Goal: Information Seeking & Learning: Check status

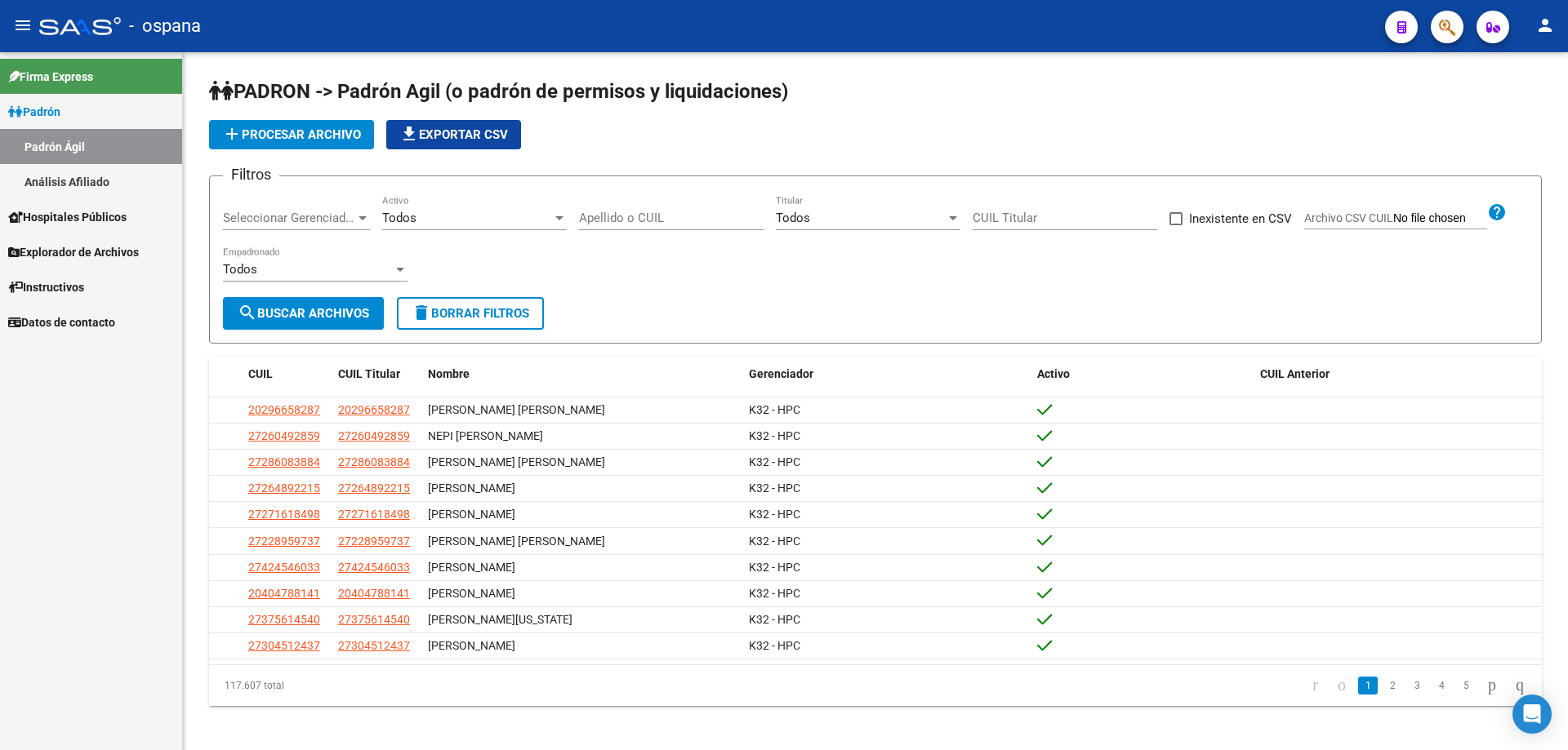
click at [1449, 33] on icon "button" at bounding box center [1446, 27] width 16 height 19
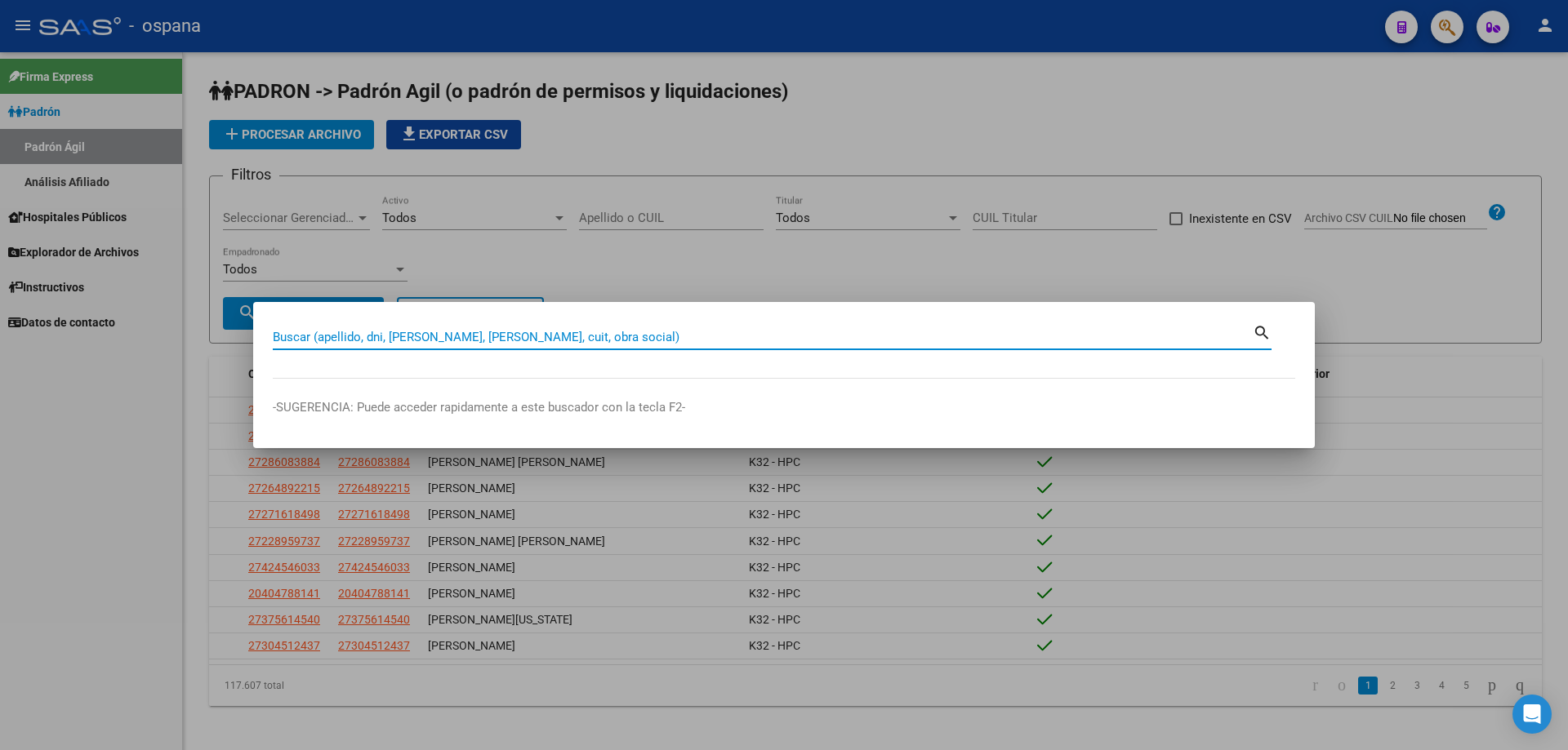
click at [783, 339] on input "Buscar (apellido, dni, [PERSON_NAME], [PERSON_NAME], cuit, obra social)" at bounding box center [763, 338] width 980 height 15
click at [755, 341] on input "Buscar (apellido, dni, [PERSON_NAME], [PERSON_NAME], cuit, obra social)" at bounding box center [763, 338] width 980 height 15
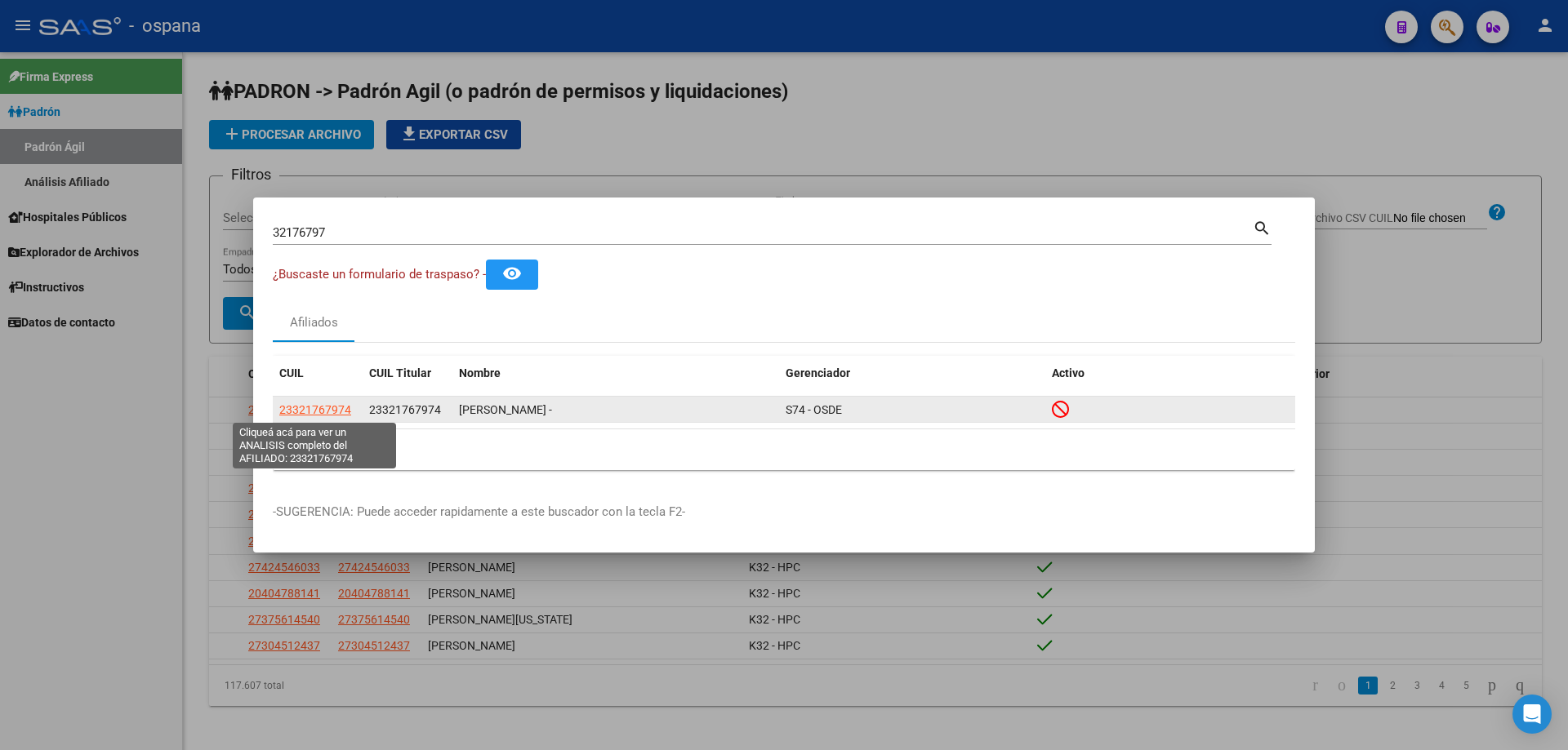
click at [325, 413] on span "23321767974" at bounding box center [315, 409] width 72 height 13
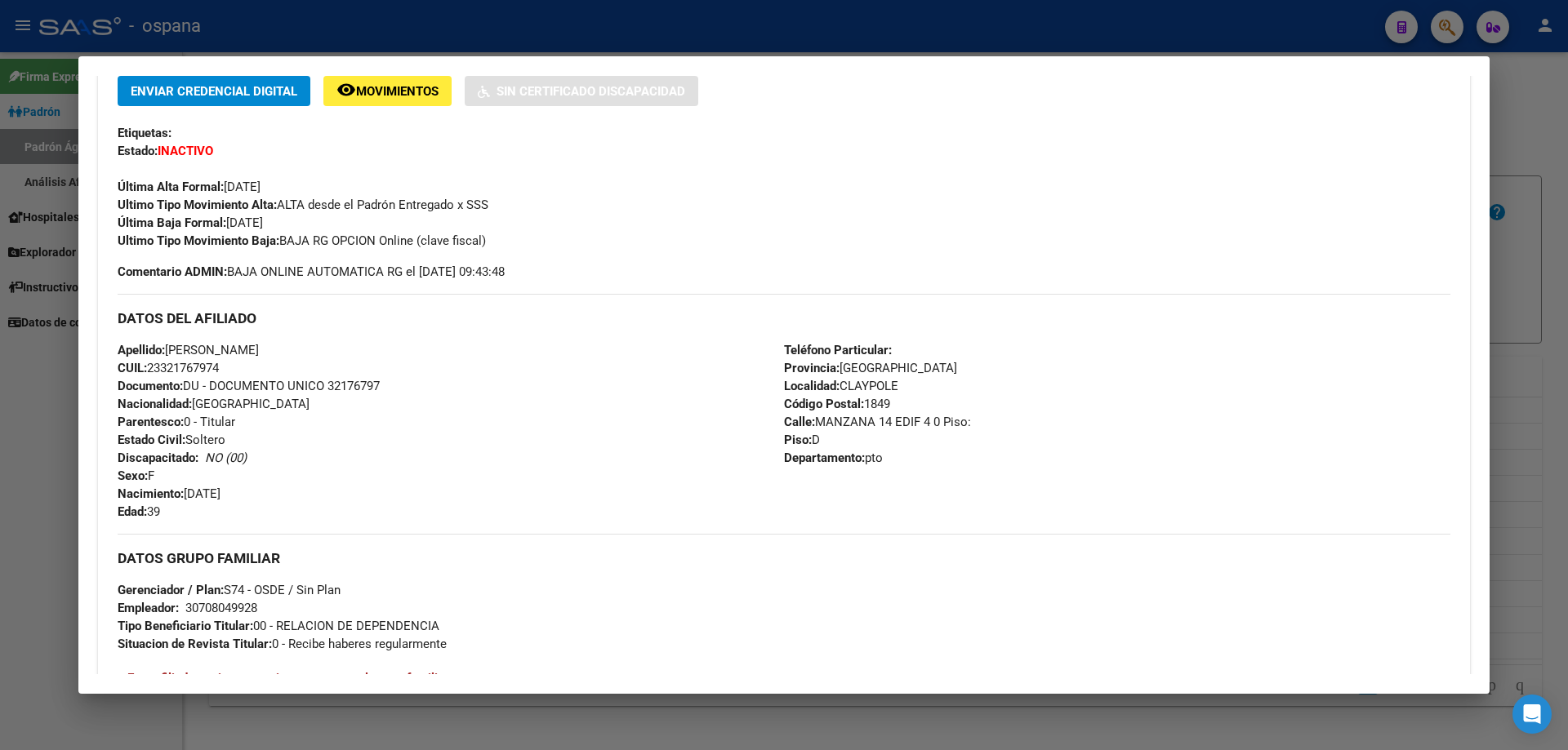
scroll to position [408, 0]
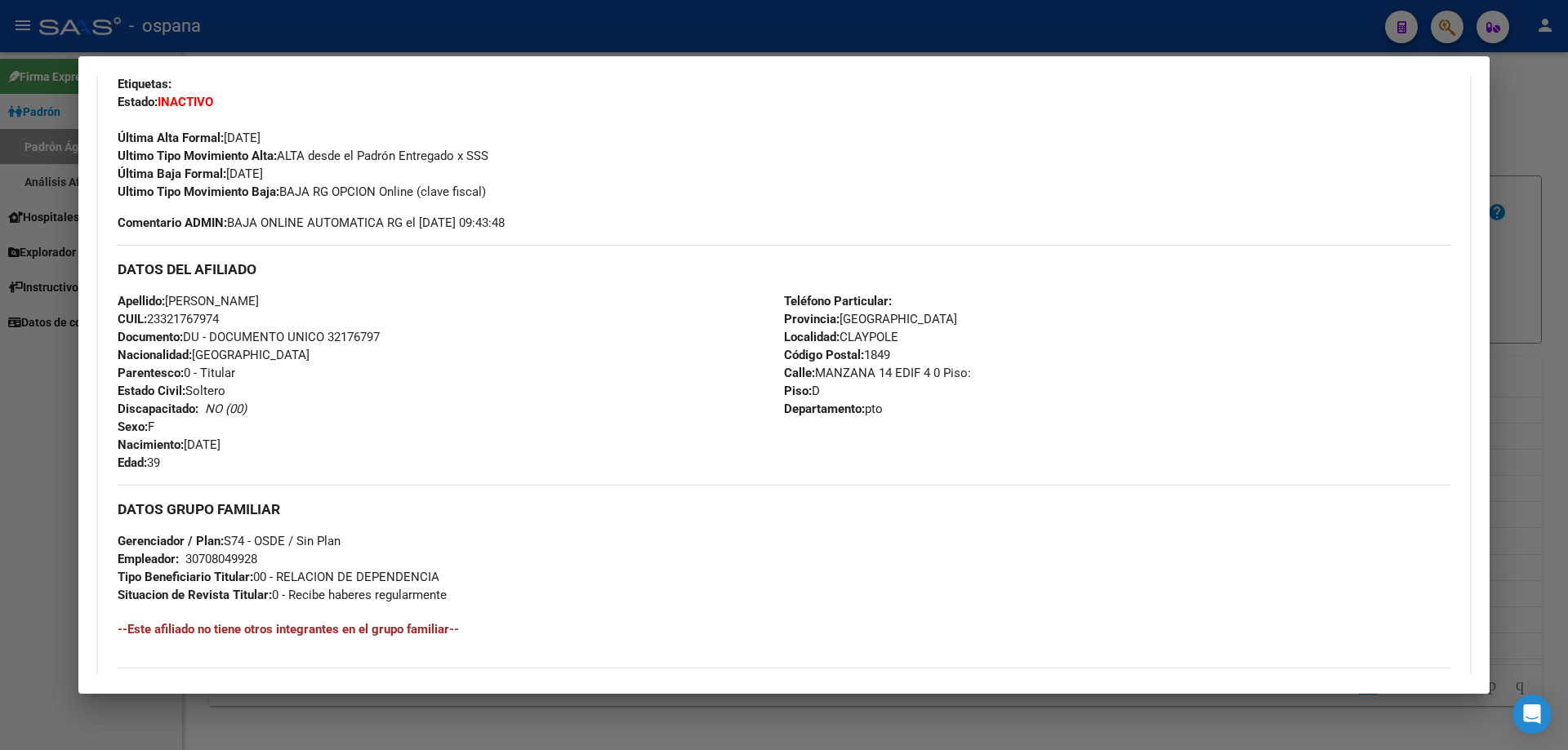
click at [1567, 453] on div at bounding box center [784, 375] width 1568 height 750
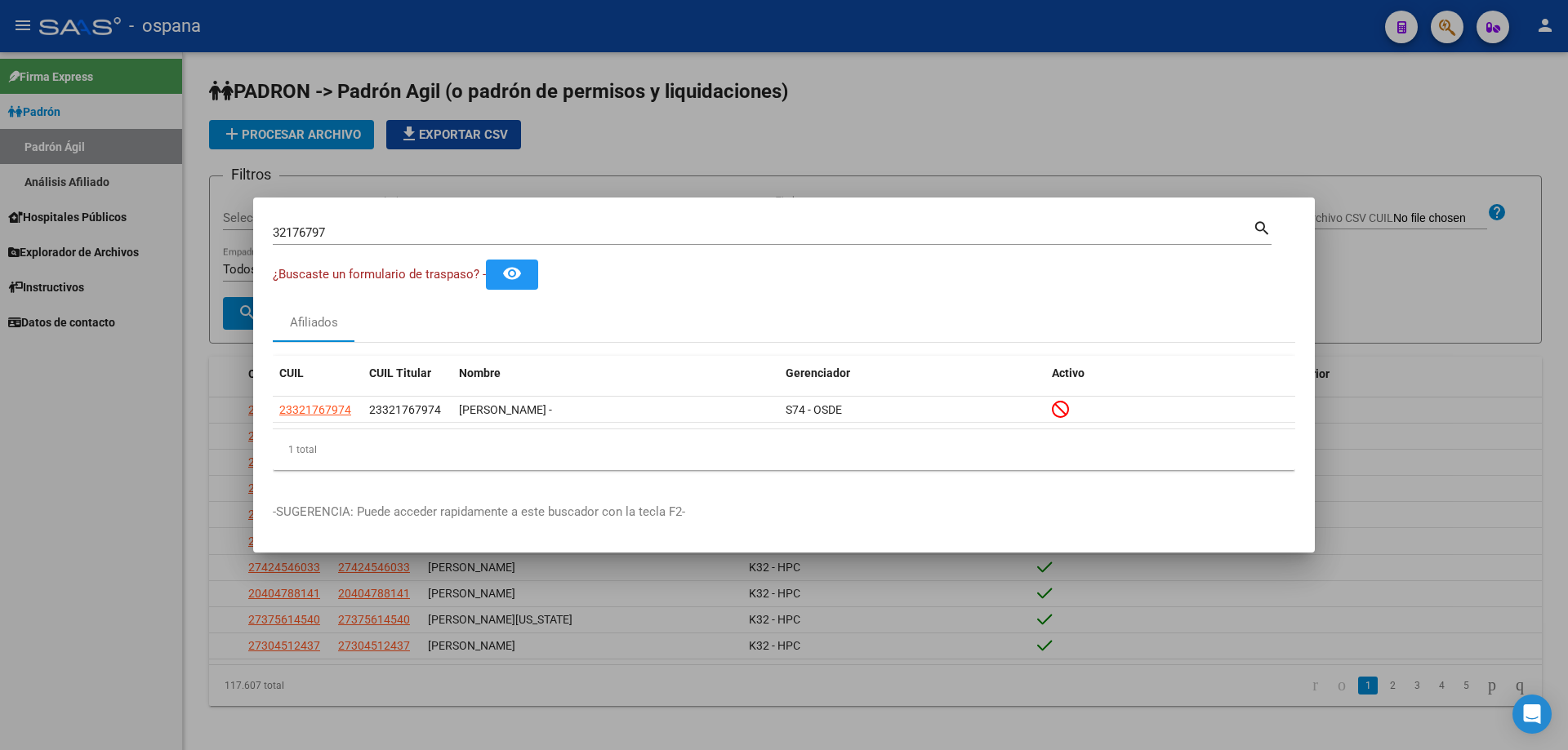
click at [481, 234] on input "32176797" at bounding box center [763, 233] width 980 height 15
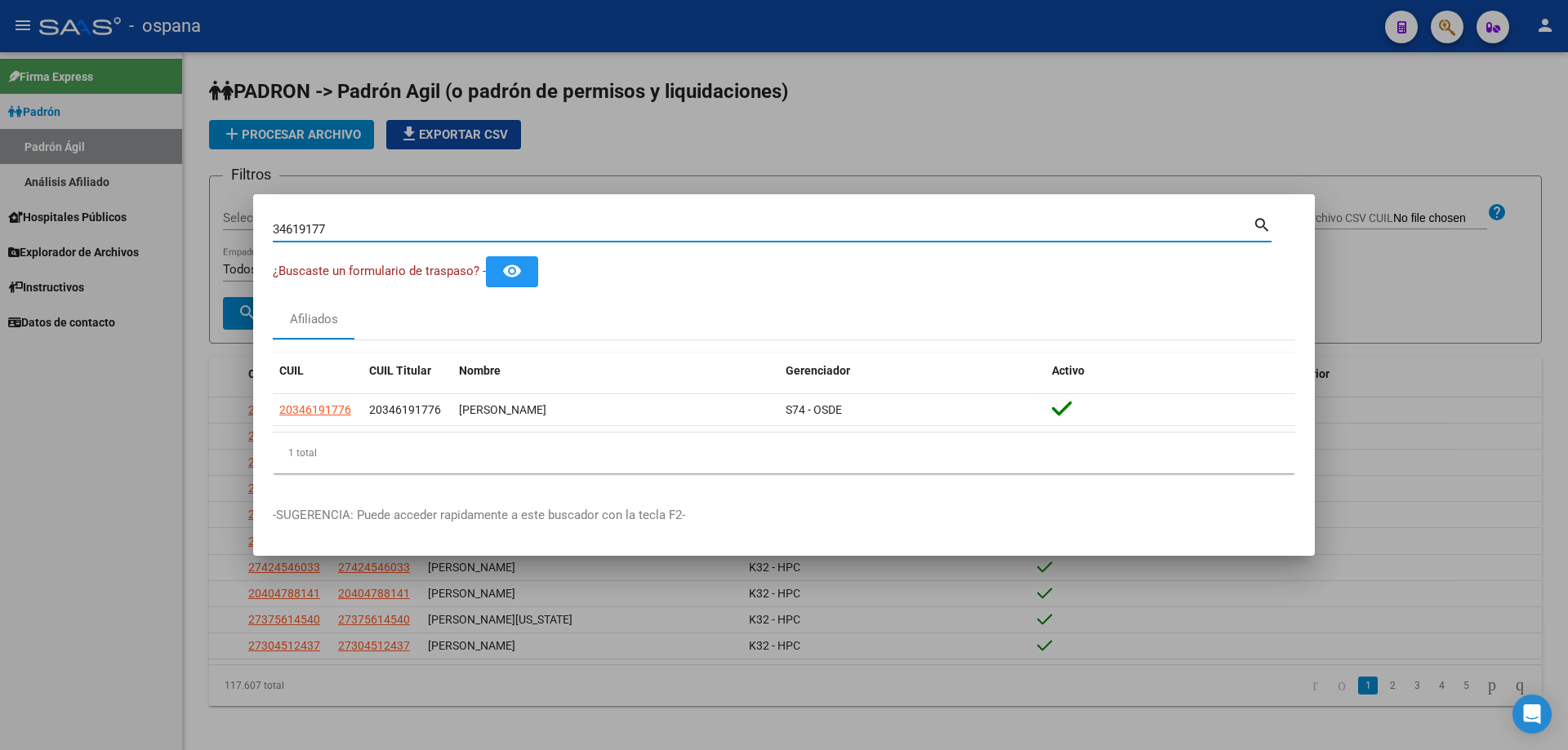
click at [469, 229] on input "34619177" at bounding box center [763, 229] width 980 height 15
click at [469, 229] on input "49357971" at bounding box center [763, 229] width 980 height 15
type input "4"
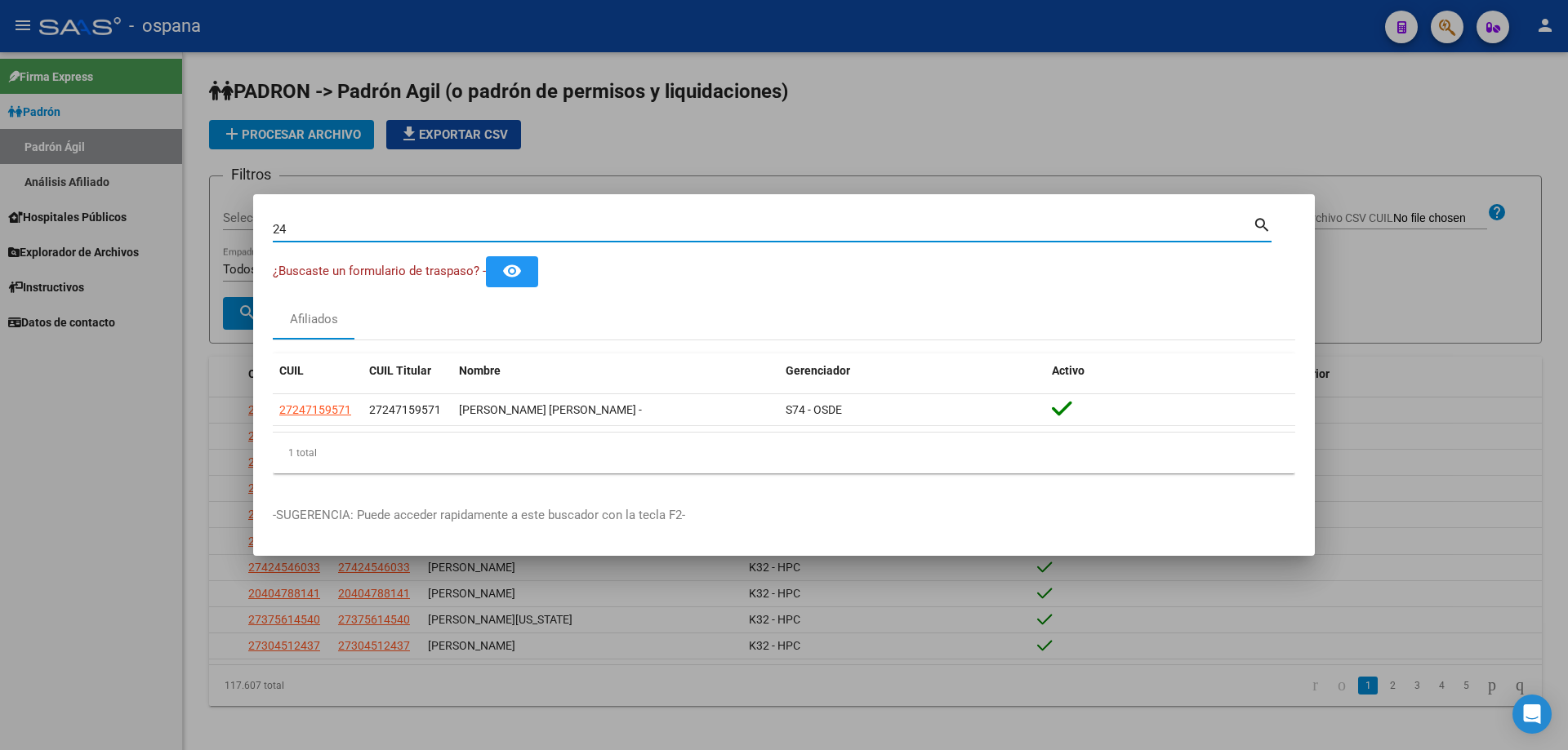
type input "2"
type input "3"
type input "2"
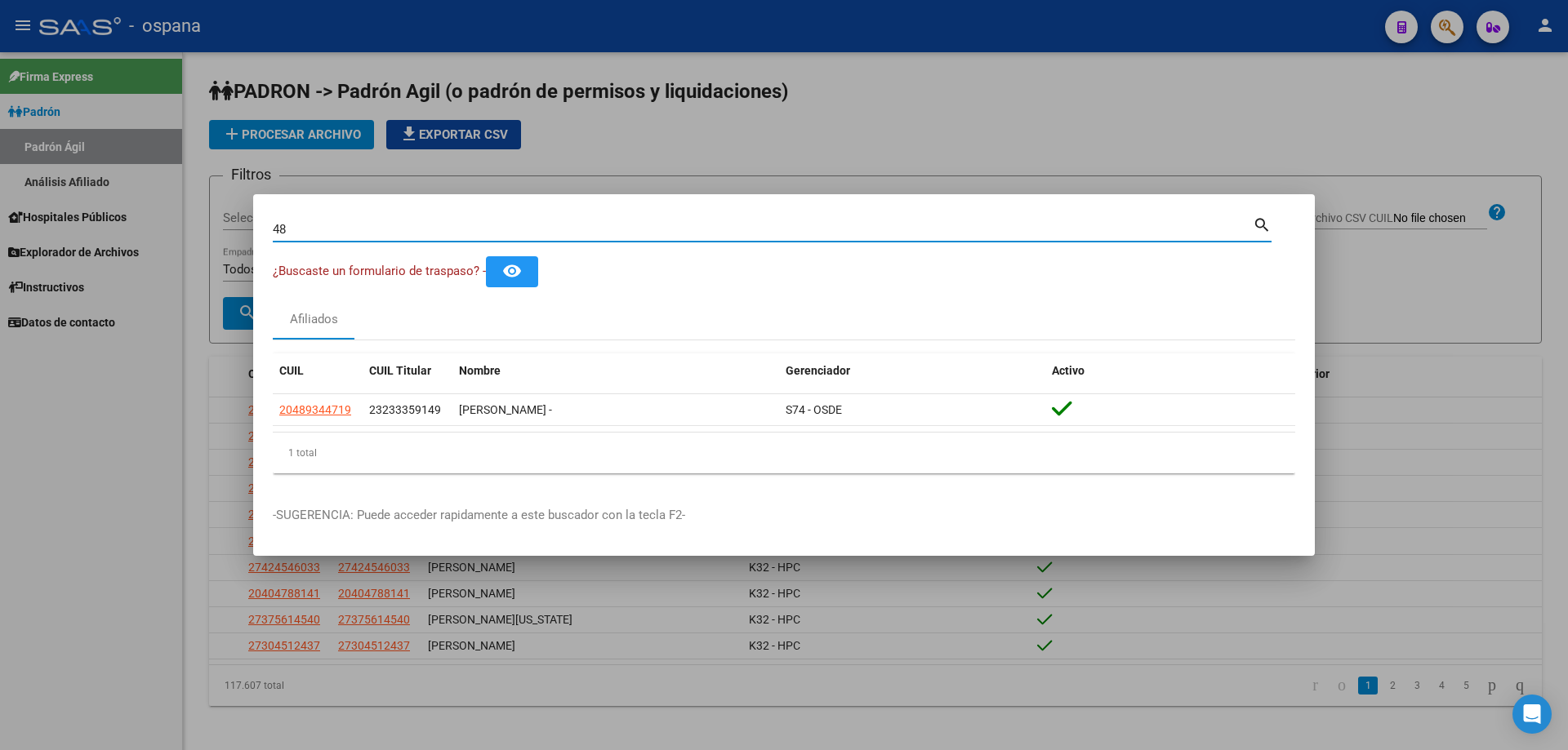
type input "4"
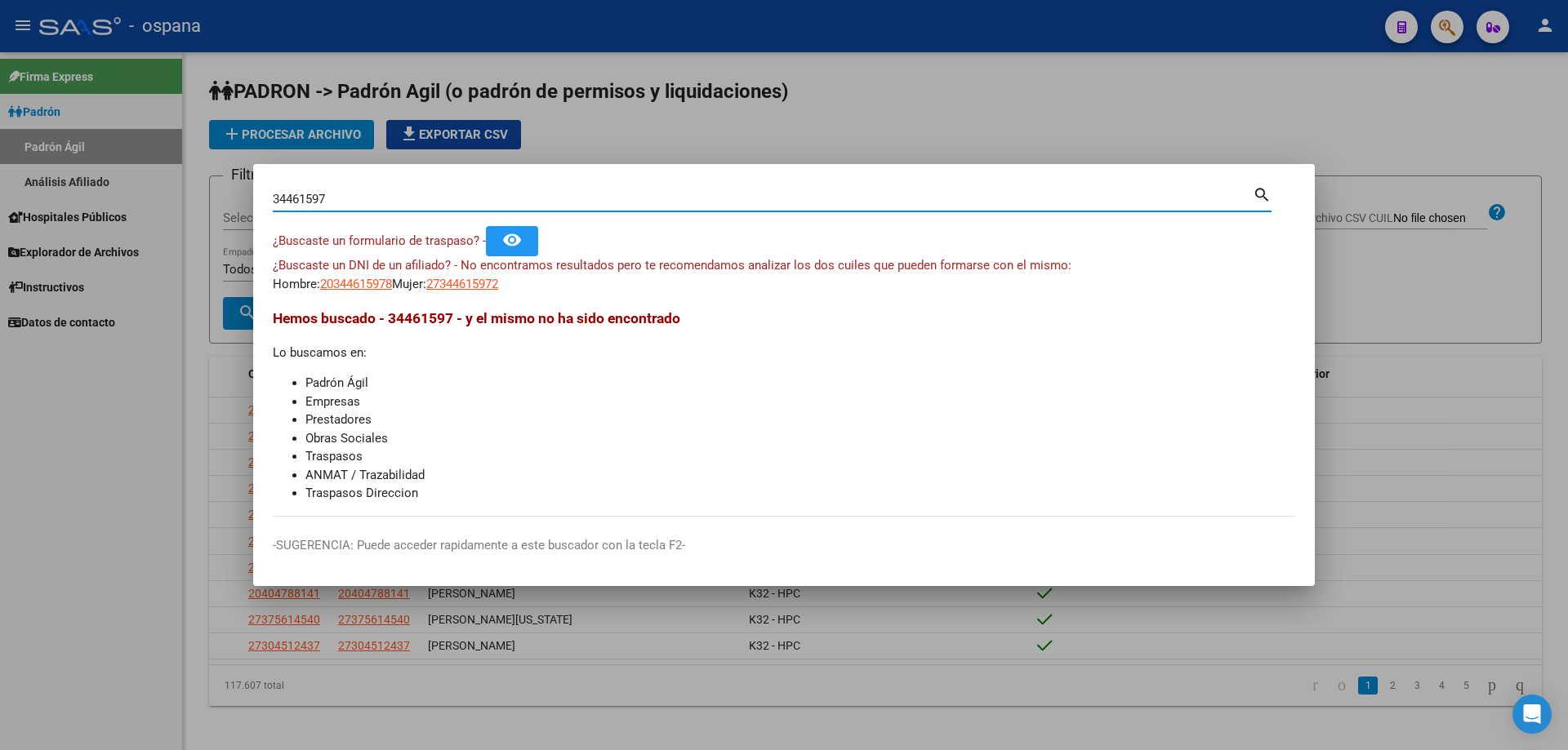
click at [439, 199] on input "34461597" at bounding box center [763, 199] width 980 height 15
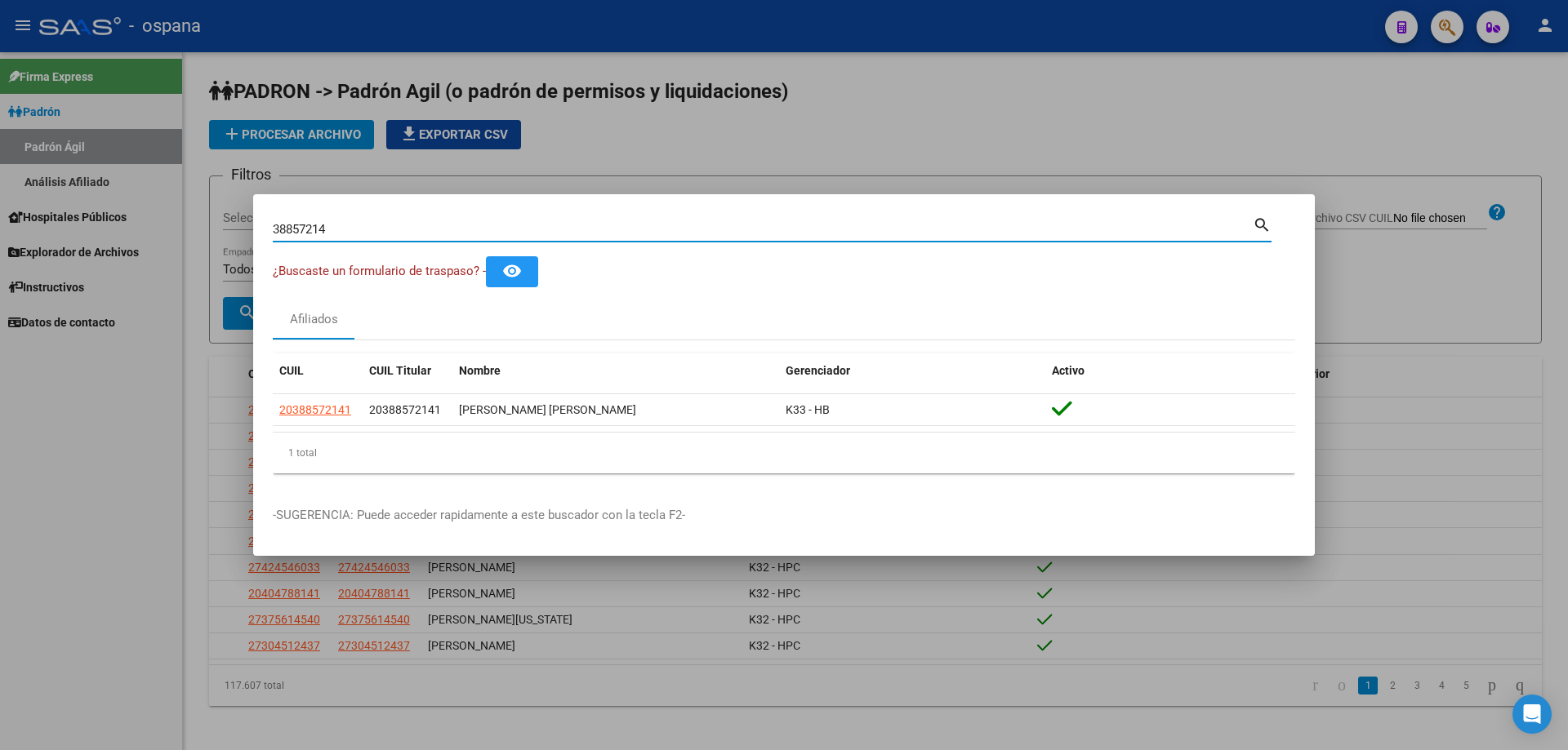
click at [657, 233] on input "38857214" at bounding box center [763, 229] width 980 height 15
type input "5"
type input "36948594"
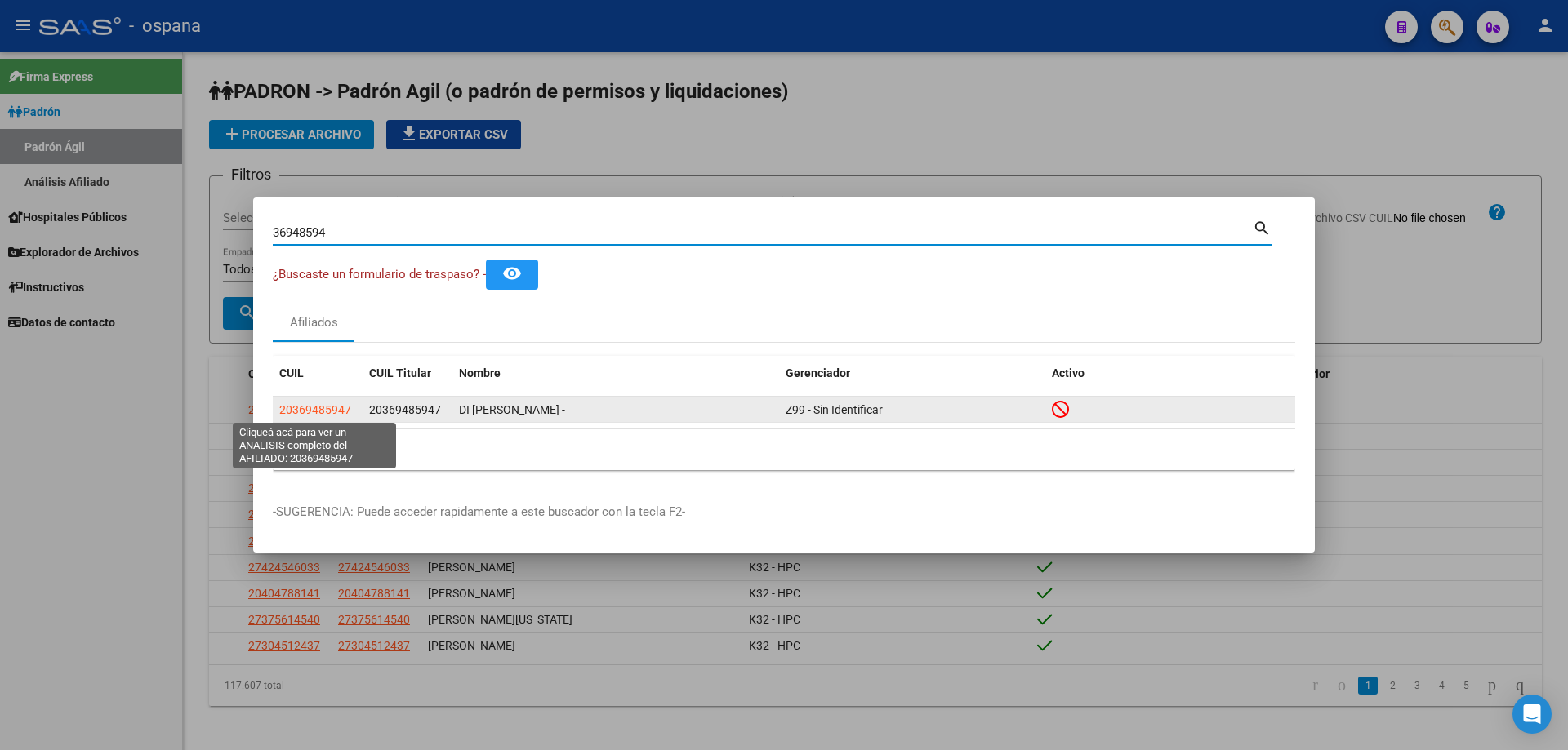
click at [329, 411] on span "20369485947" at bounding box center [315, 409] width 72 height 13
type textarea "20369485947"
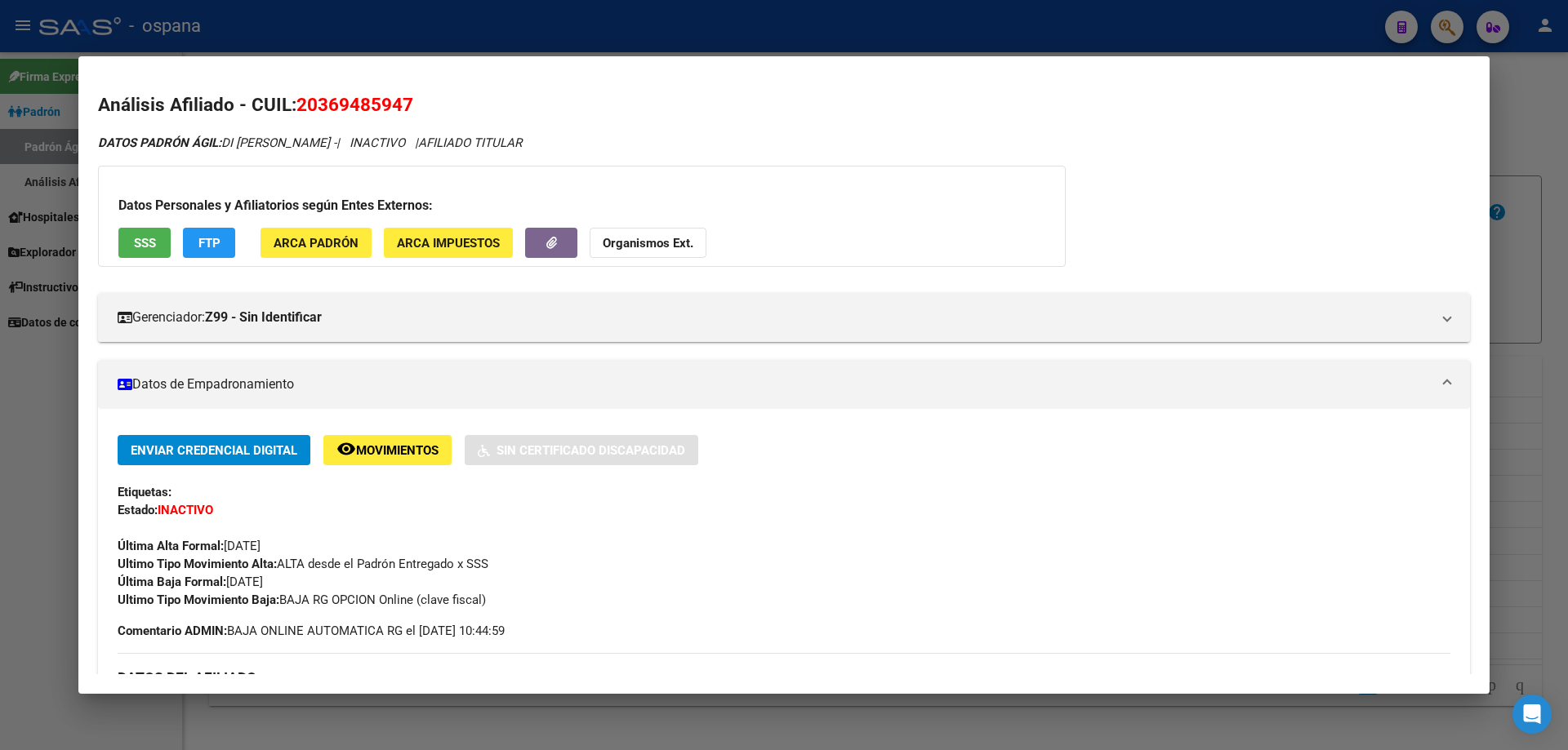
click at [160, 239] on button "SSS" at bounding box center [143, 242] width 52 height 30
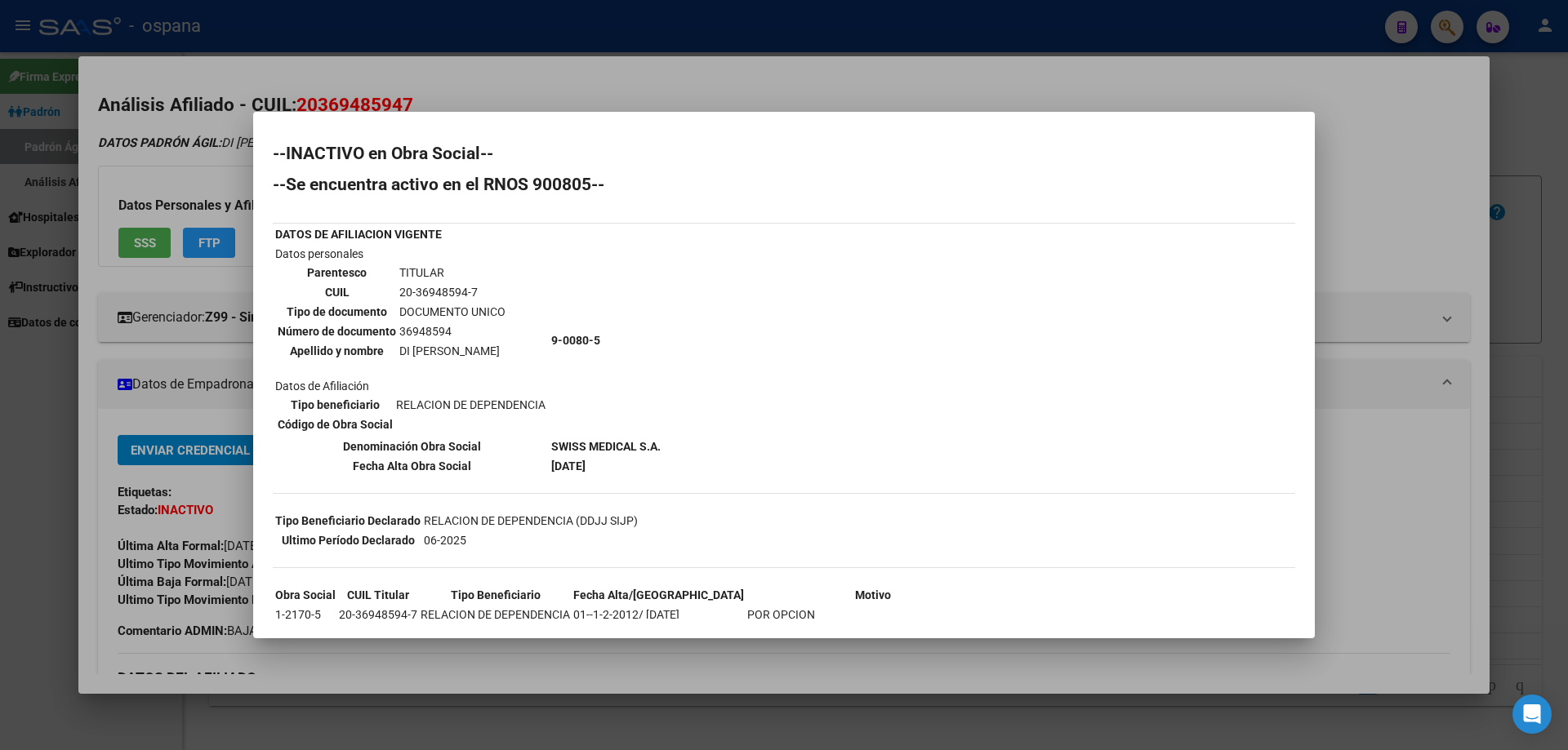
click at [743, 430] on div "--INACTIVO en Obra Social-- --Se encuentra activo en el RNOS 900805-- DATOS DE …" at bounding box center [784, 480] width 1022 height 670
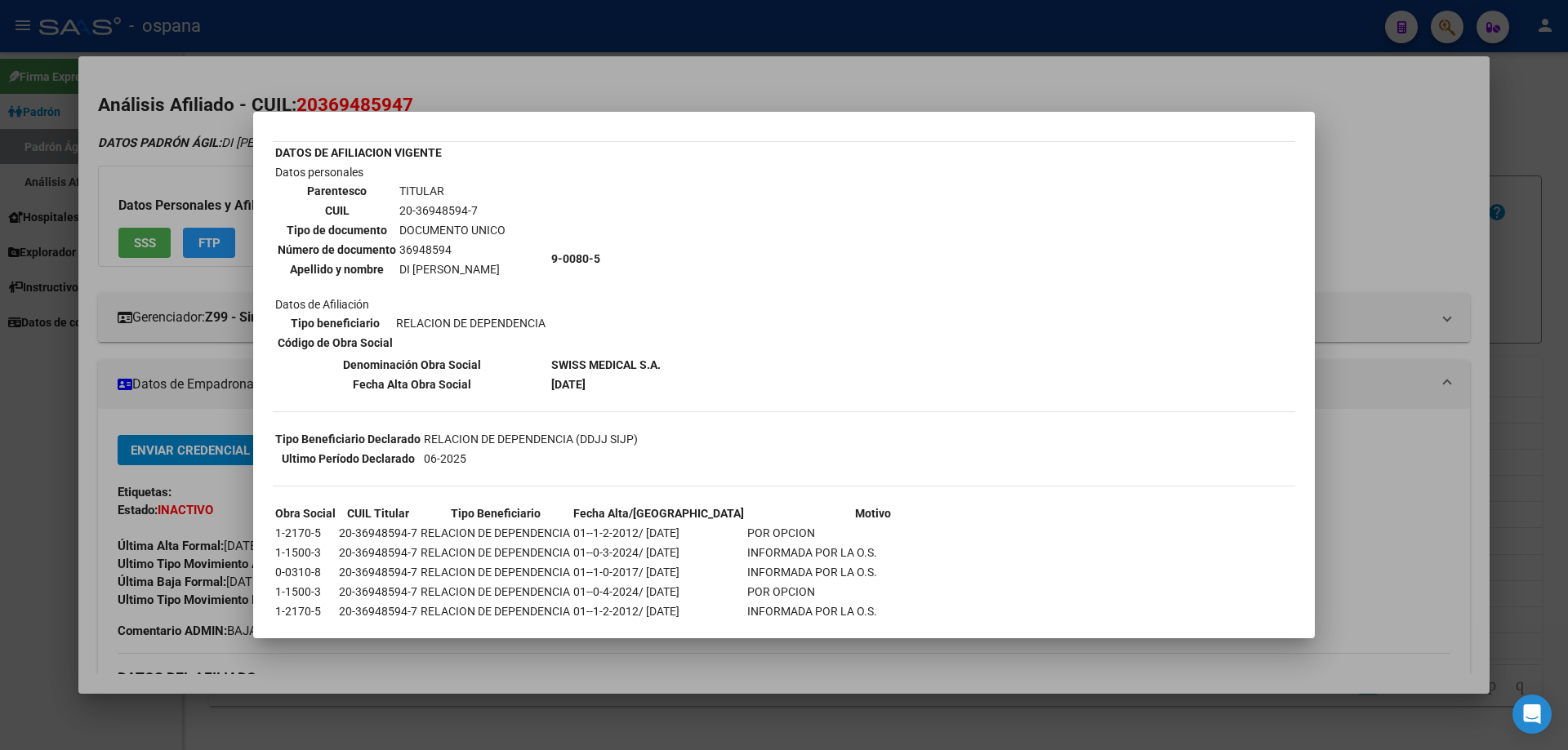
scroll to position [197, 0]
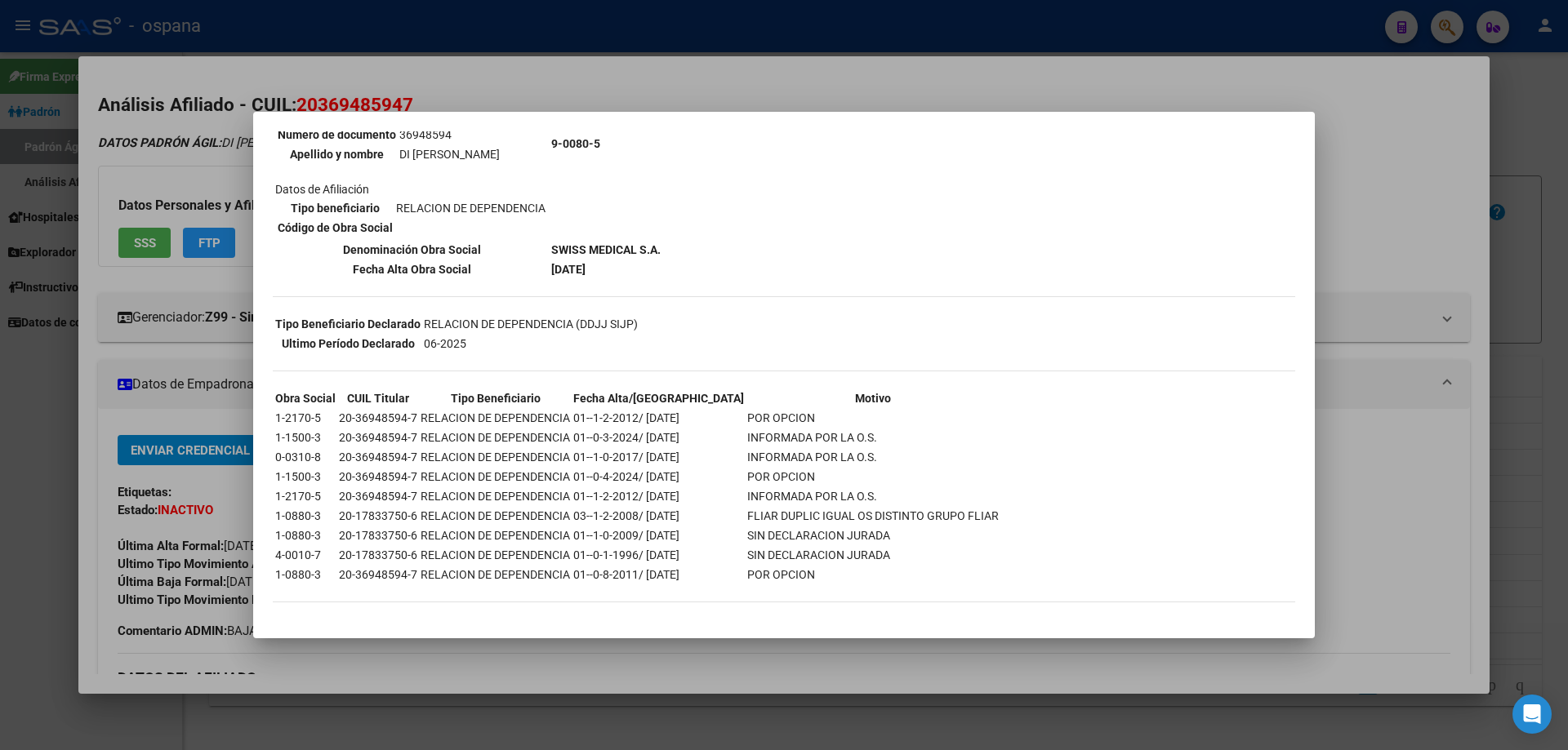
drag, startPoint x: 336, startPoint y: 454, endPoint x: 721, endPoint y: 469, distance: 385.3
click at [721, 469] on table "Obra Social CUIL Titular Tipo Beneficiario Fecha Alta/Baja Motivo 1-2170-5 20-3…" at bounding box center [637, 486] width 729 height 197
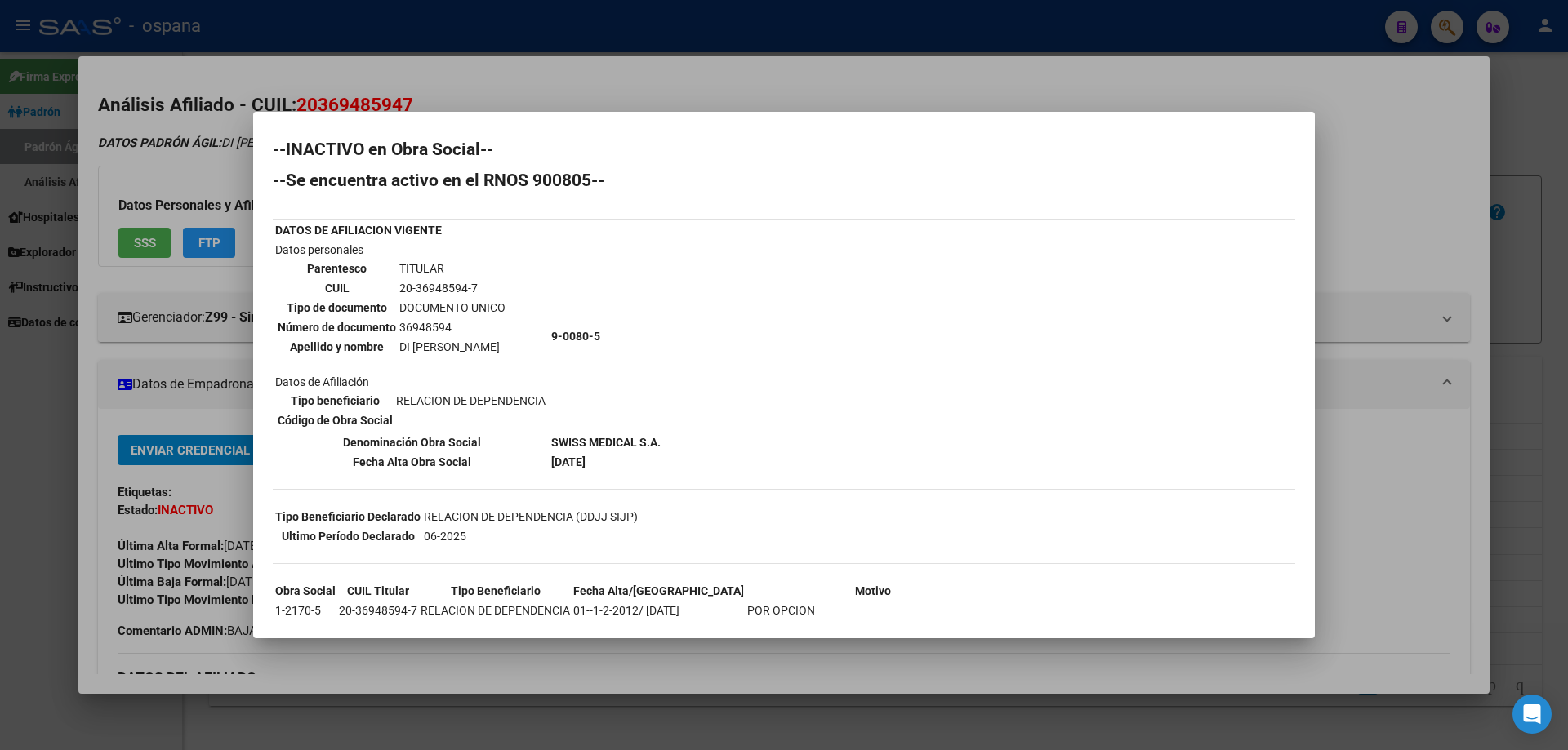
scroll to position [0, 0]
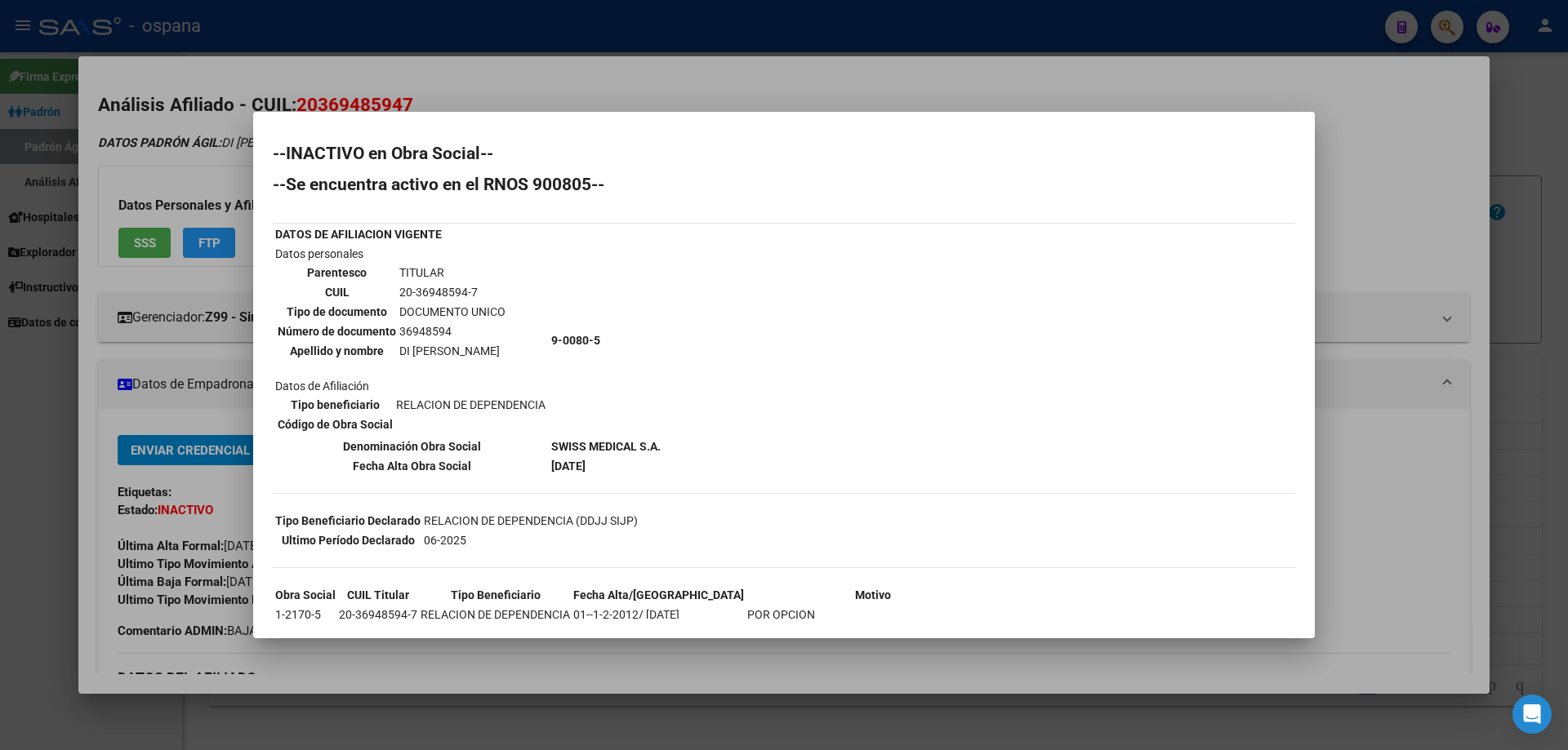
click at [1390, 353] on div at bounding box center [784, 375] width 1568 height 750
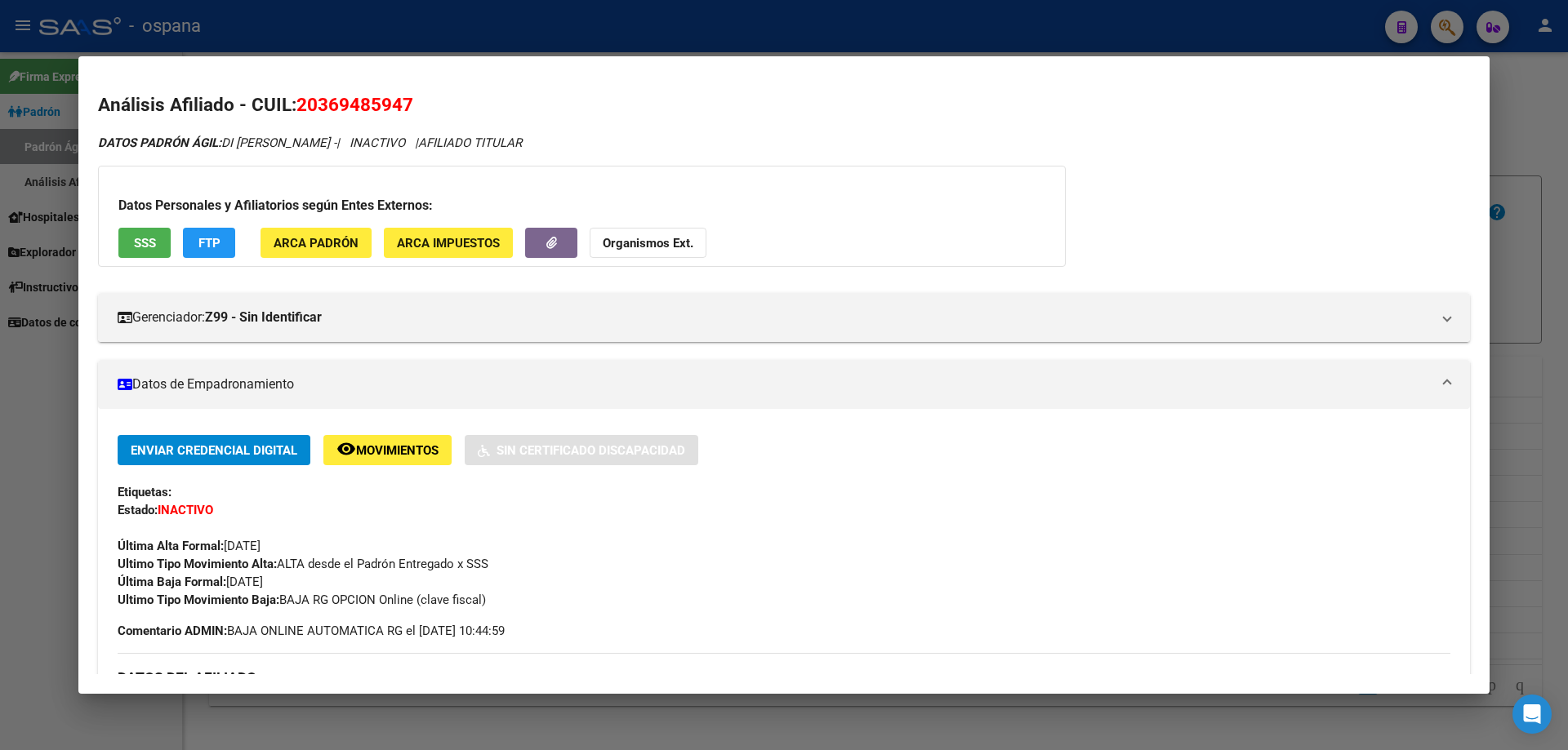
click at [1560, 278] on div at bounding box center [784, 375] width 1568 height 750
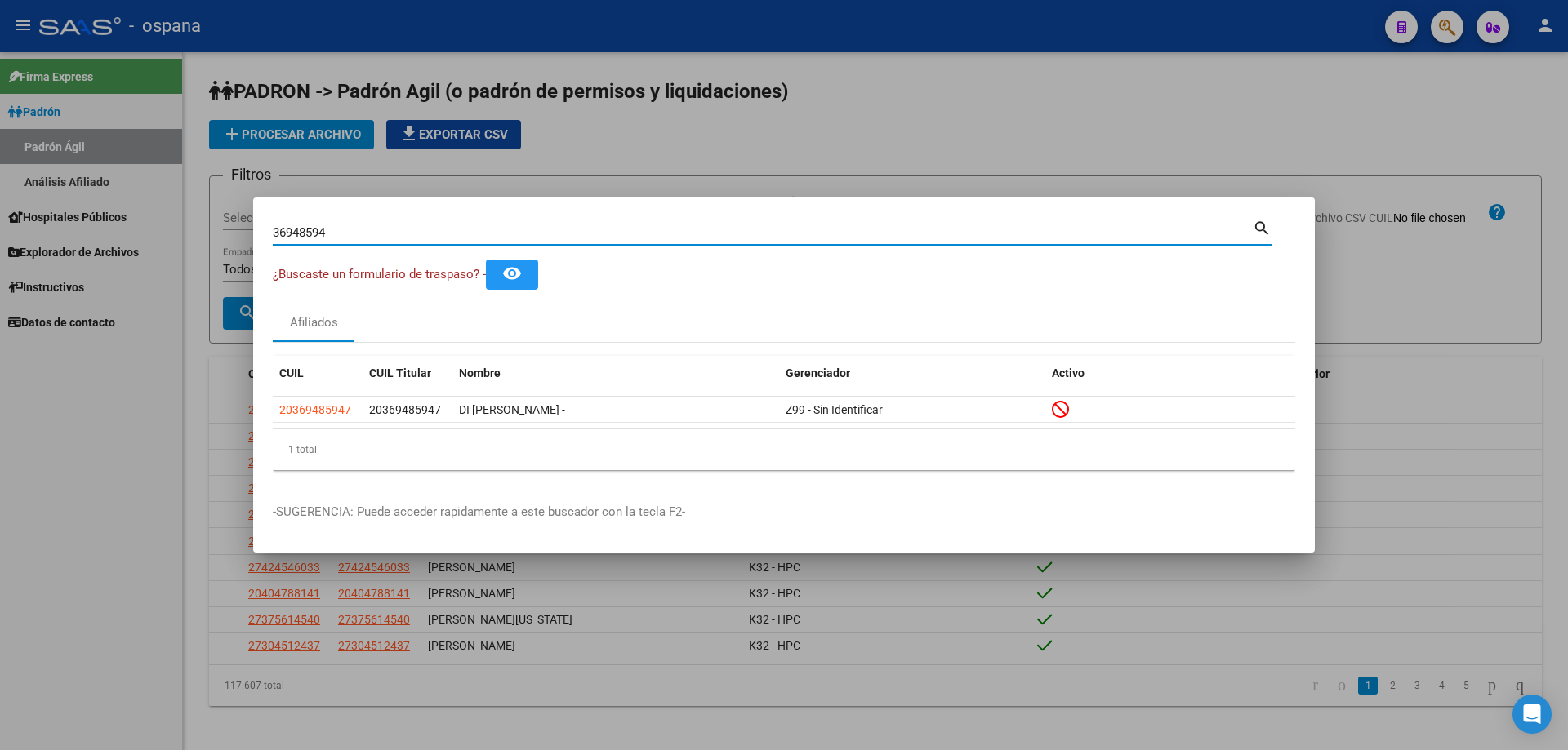
click at [343, 233] on input "36948594" at bounding box center [763, 233] width 980 height 15
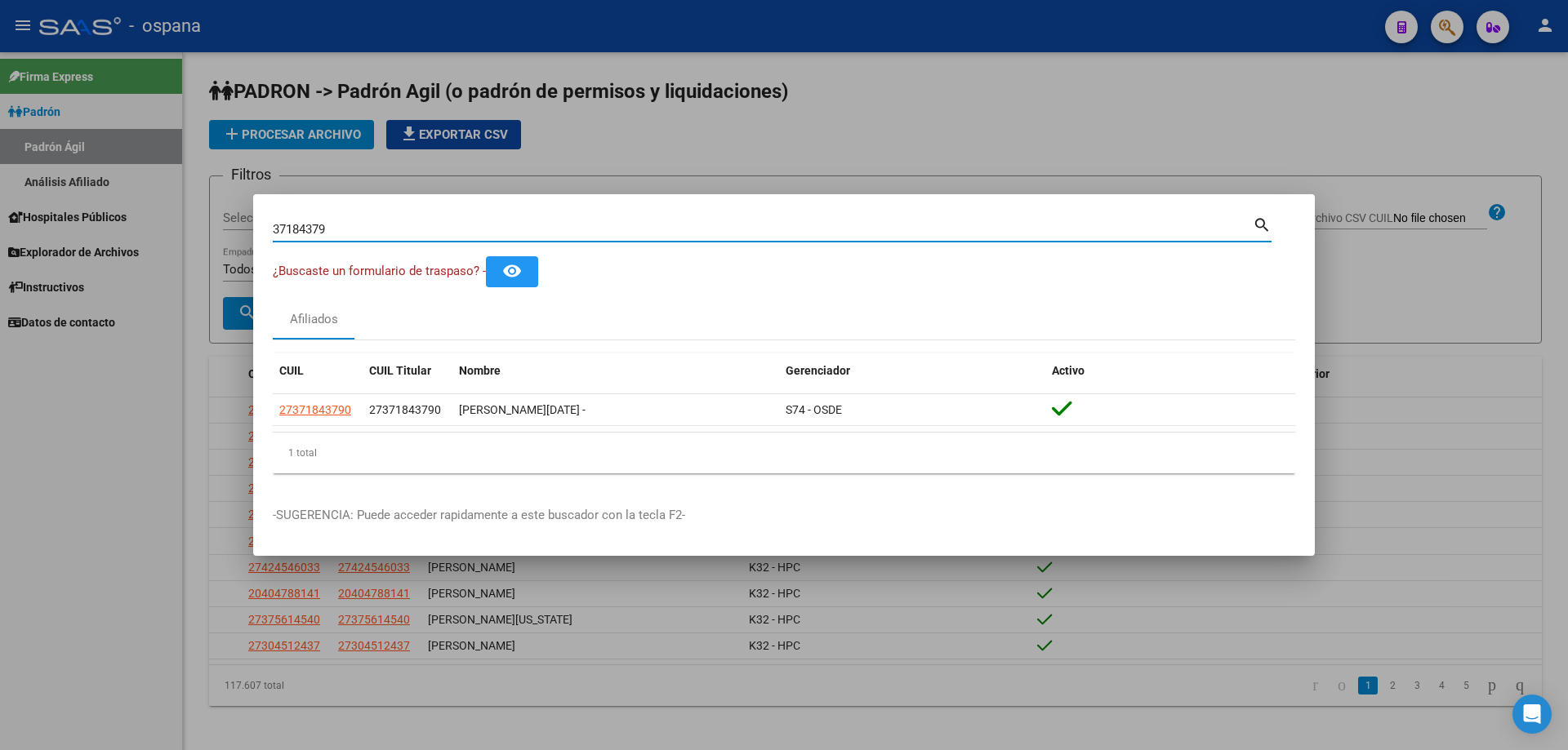
click at [449, 226] on input "37184379" at bounding box center [763, 229] width 980 height 15
type input "23090023"
click at [344, 222] on input "23090023" at bounding box center [763, 229] width 980 height 15
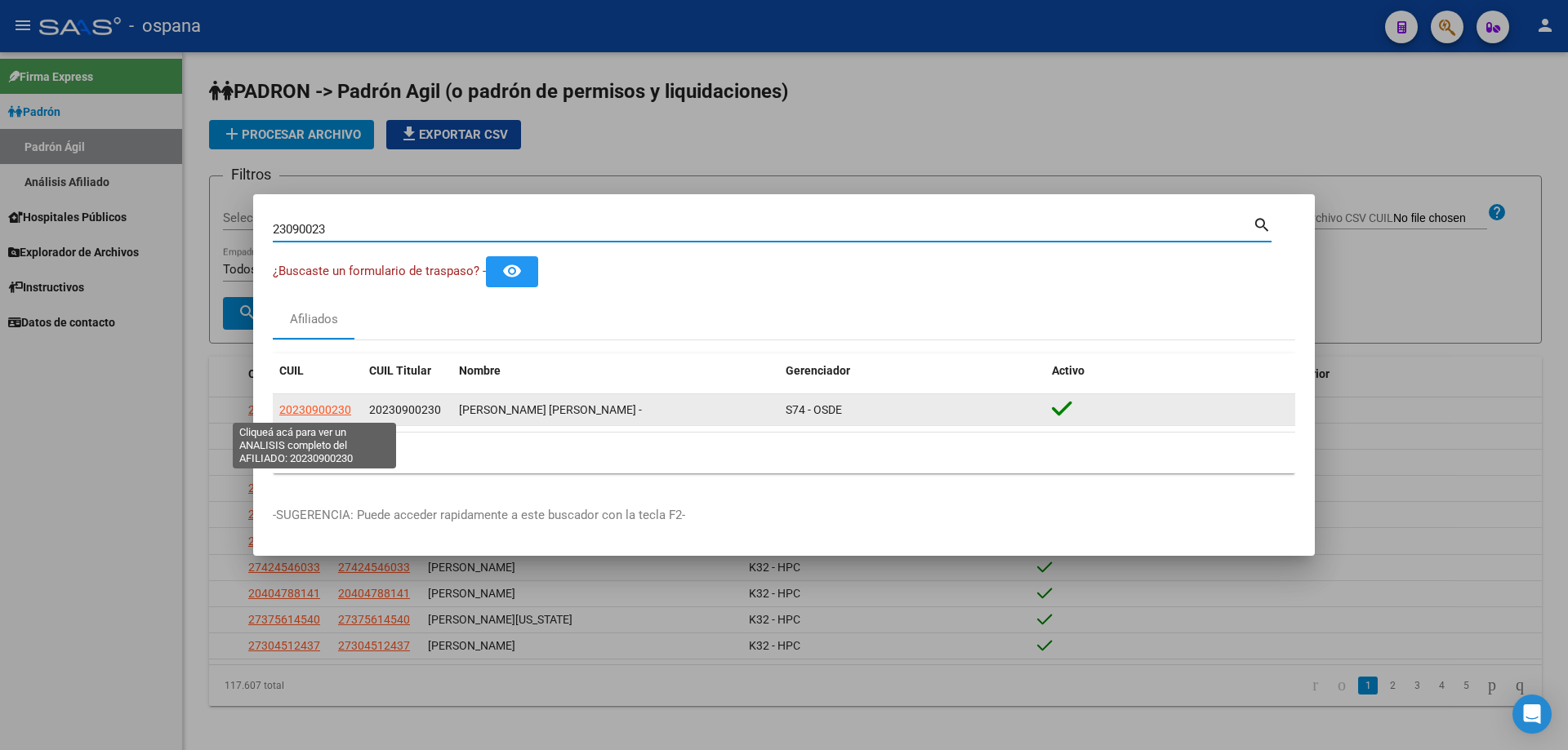
click at [309, 407] on span "20230900230" at bounding box center [315, 409] width 72 height 13
type textarea "20230900230"
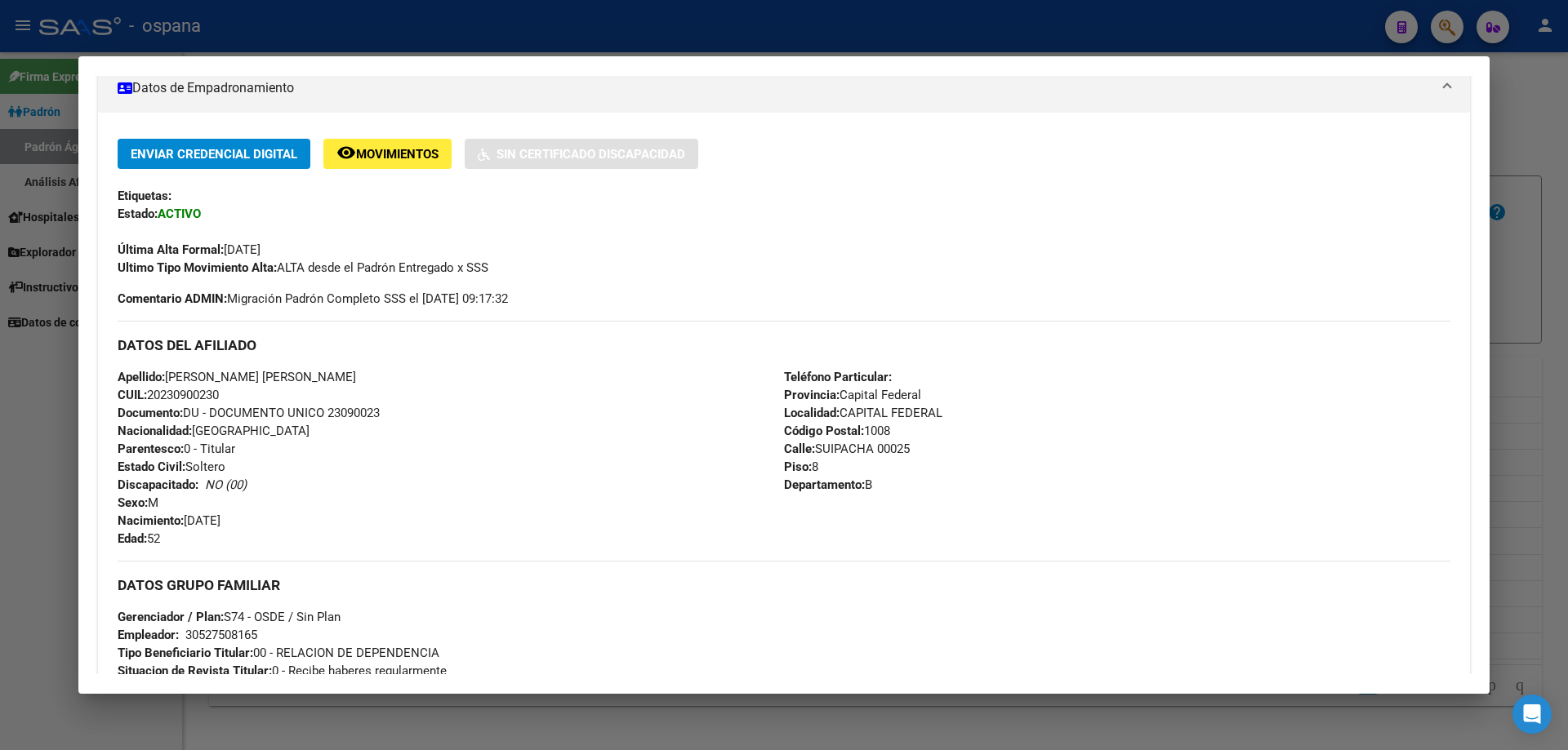
scroll to position [490, 0]
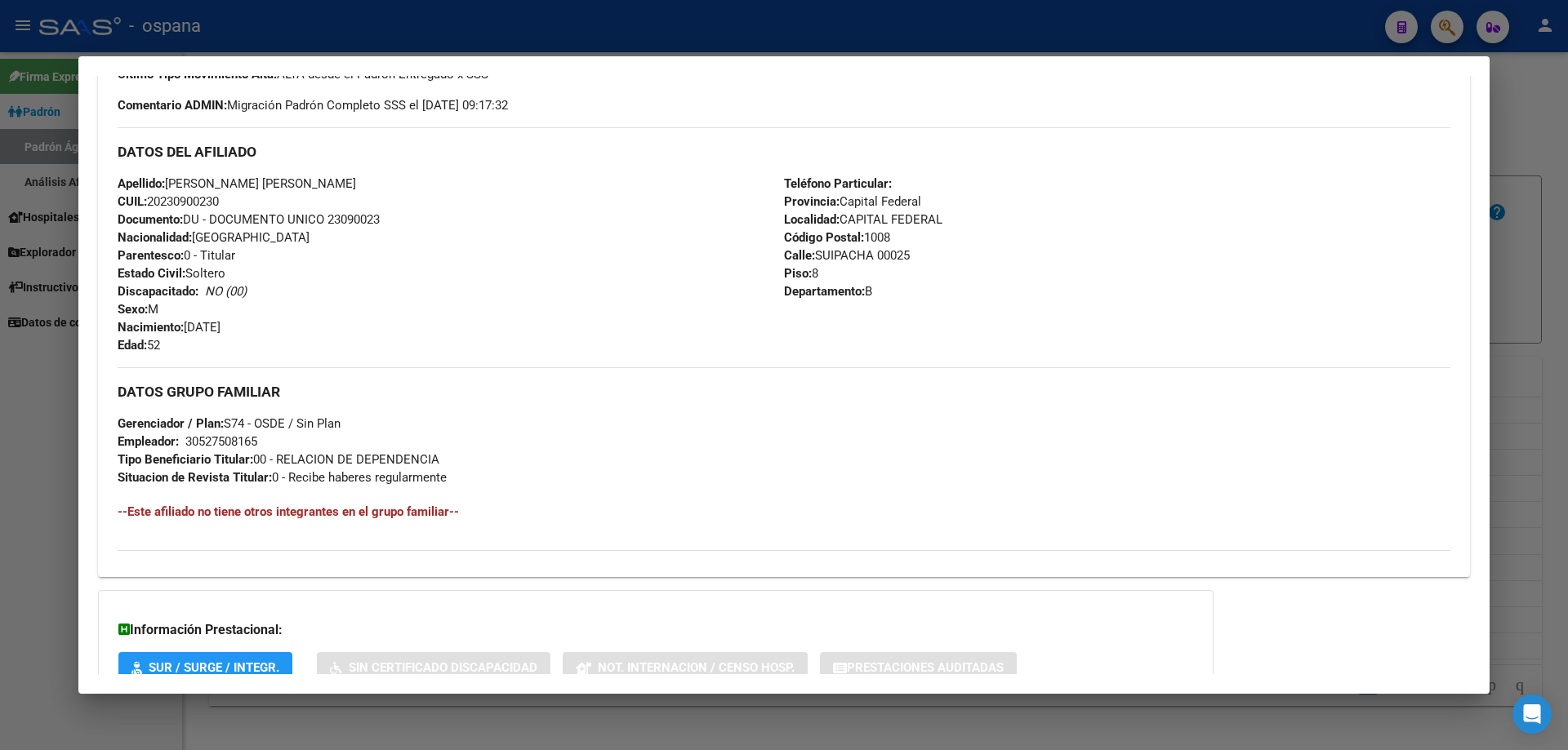
click at [1567, 344] on div at bounding box center [784, 375] width 1568 height 750
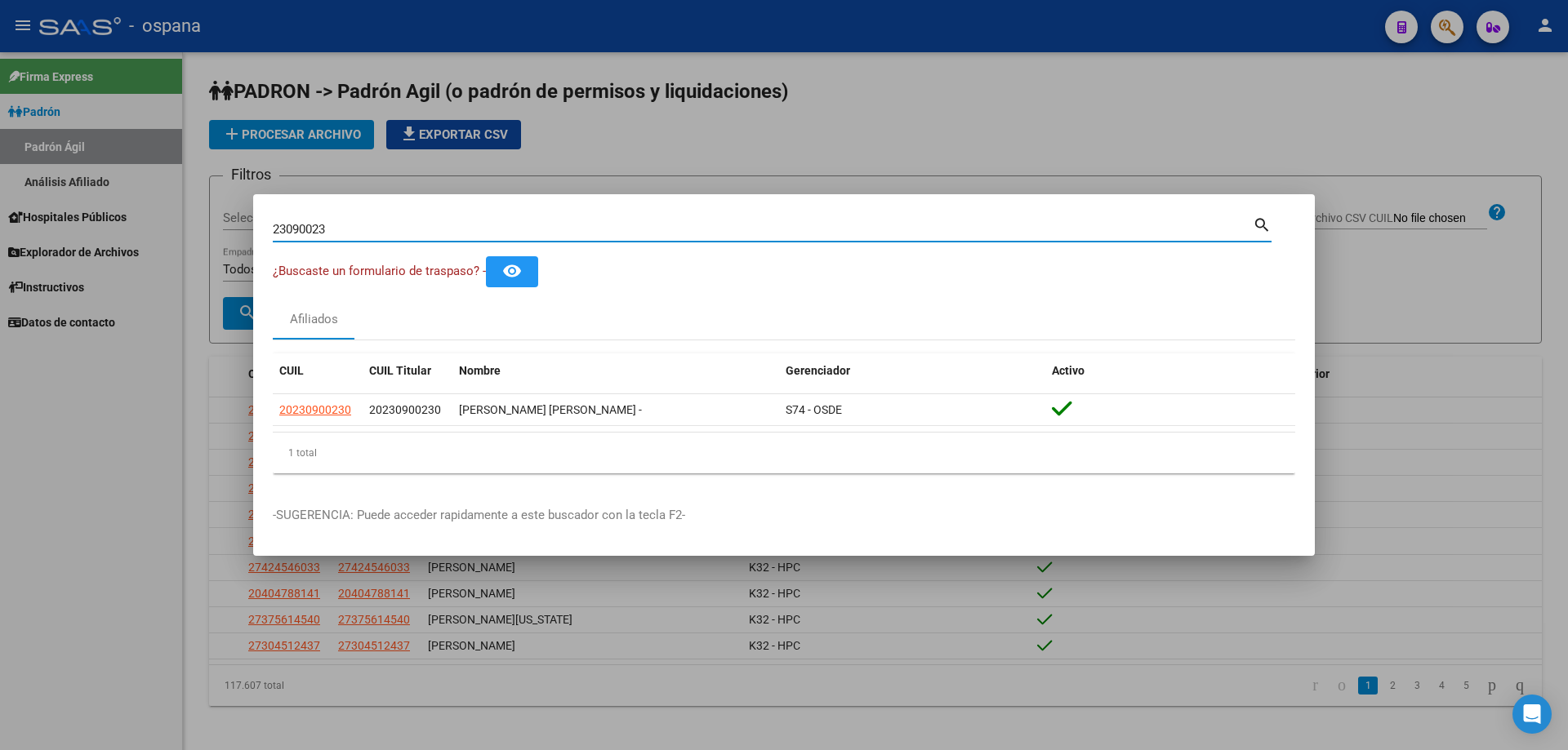
click at [489, 223] on input "23090023" at bounding box center [763, 229] width 980 height 15
click at [489, 224] on input "23090023" at bounding box center [763, 229] width 980 height 15
type input "17429820"
click at [346, 225] on input "17429820" at bounding box center [763, 229] width 980 height 15
